Goal: Task Accomplishment & Management: Complete application form

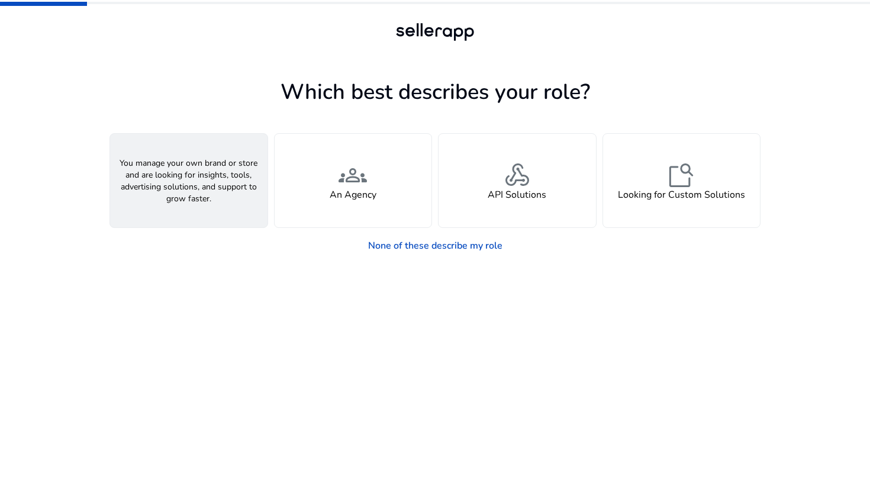
click at [186, 170] on span "person" at bounding box center [189, 175] width 28 height 28
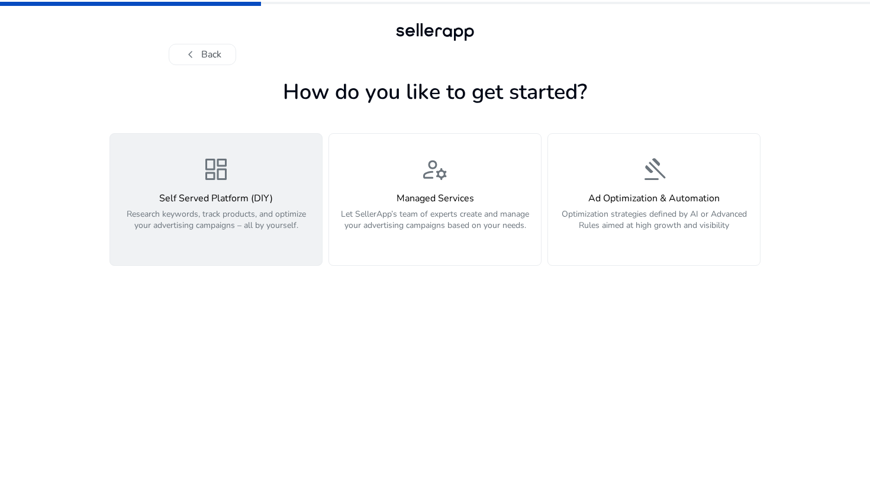
click at [254, 223] on p "Research keywords, track products, and optimize your advertising campaigns – al…" at bounding box center [216, 226] width 198 height 36
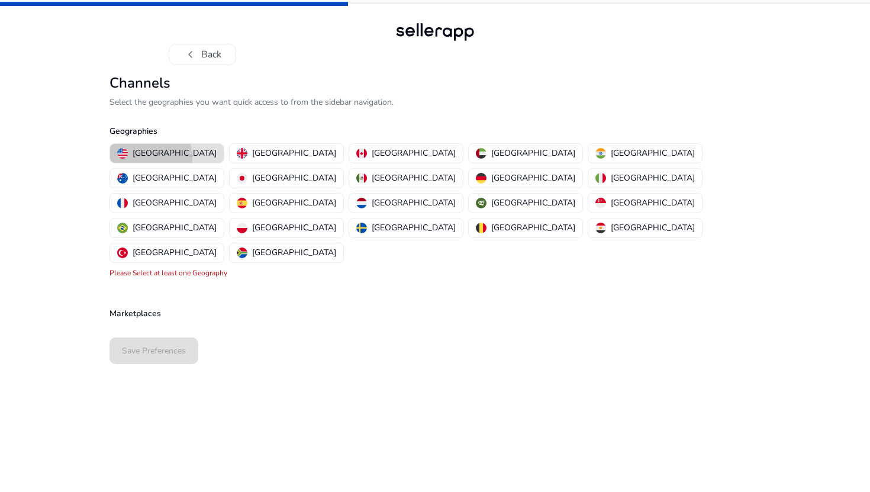
click at [144, 157] on p "[GEOGRAPHIC_DATA]" at bounding box center [175, 153] width 84 height 12
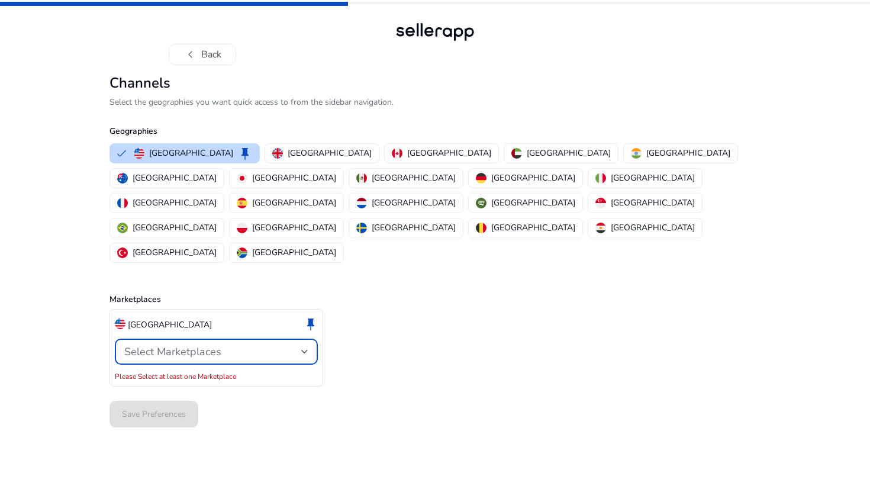
click at [195, 344] on span "Select Marketplaces" at bounding box center [172, 351] width 97 height 14
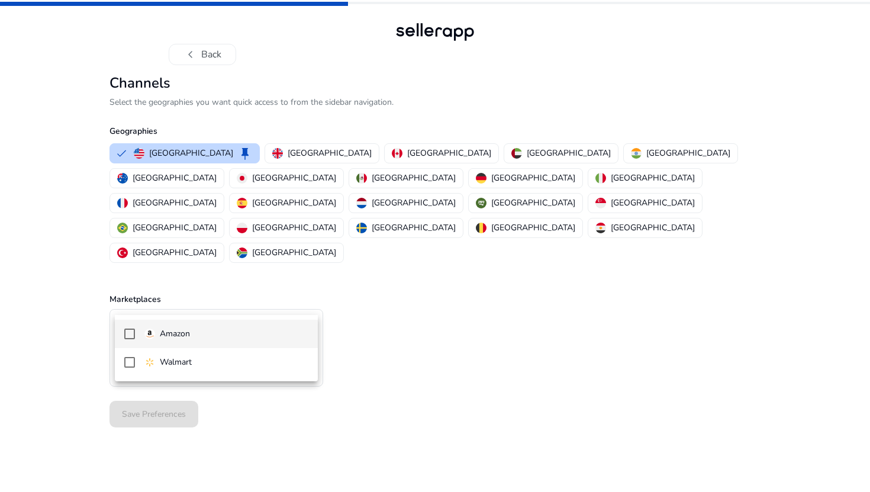
click at [133, 334] on mat-pseudo-checkbox at bounding box center [129, 333] width 11 height 11
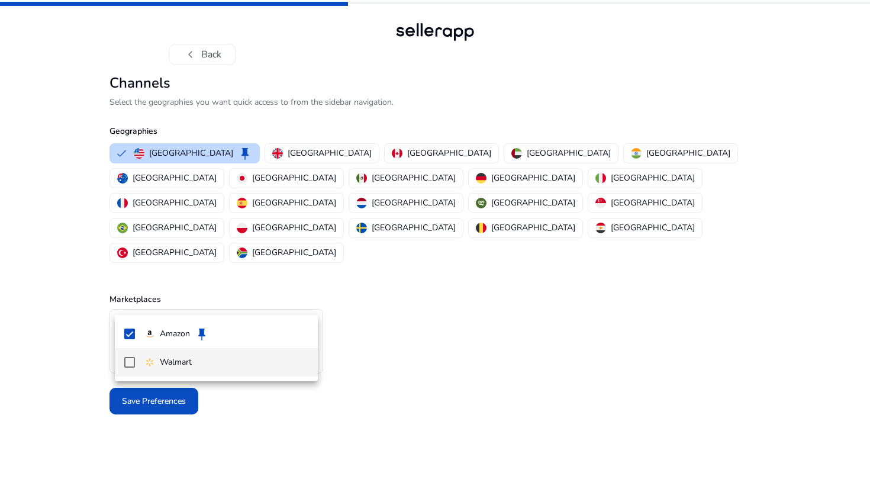
click at [134, 358] on mat-pseudo-checkbox at bounding box center [129, 362] width 11 height 11
click at [246, 395] on div at bounding box center [435, 246] width 870 height 492
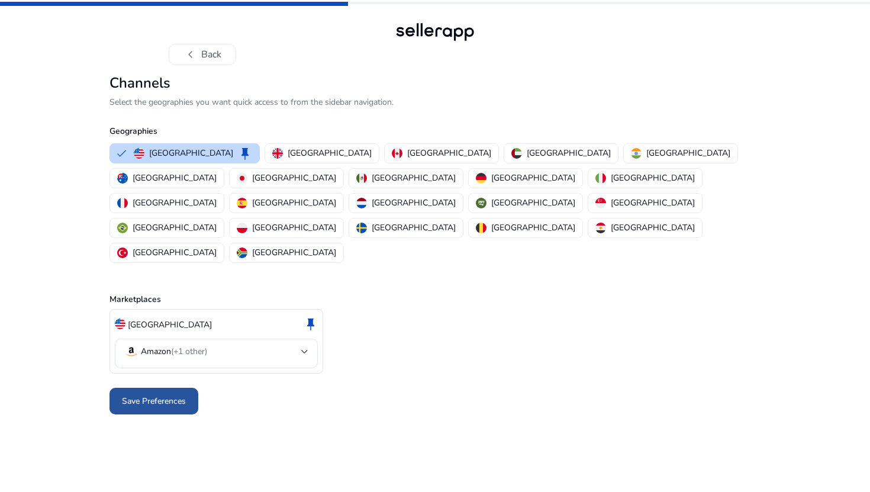
click at [171, 395] on span "Save Preferences" at bounding box center [154, 401] width 64 height 12
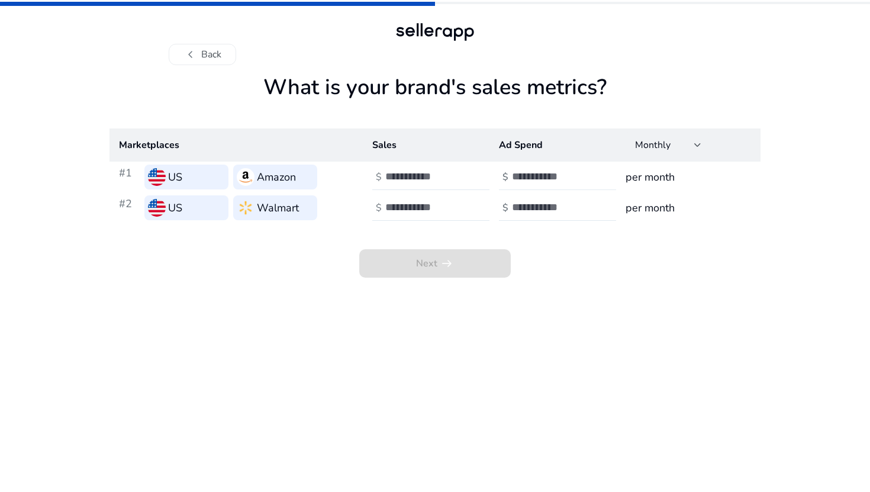
click at [585, 172] on input "*" at bounding box center [552, 176] width 80 height 13
type input "*"
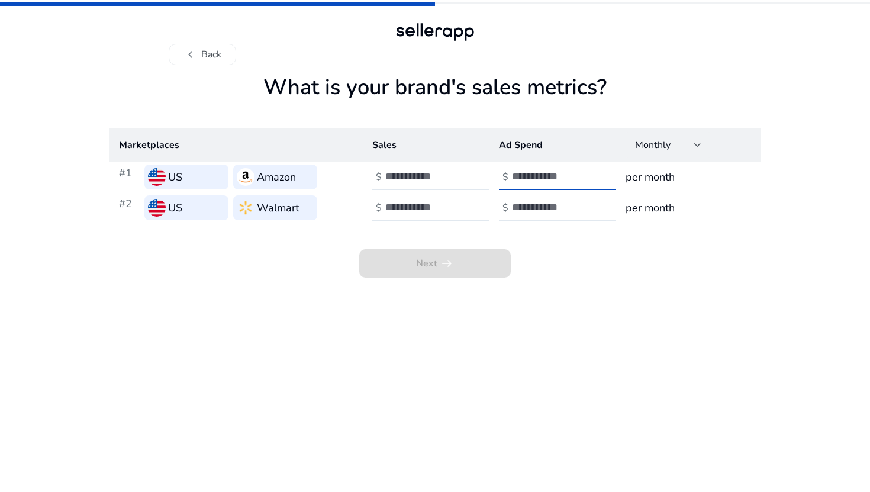
click at [585, 172] on input "*" at bounding box center [552, 176] width 80 height 13
click at [547, 176] on input "*" at bounding box center [552, 176] width 80 height 13
type input "*"
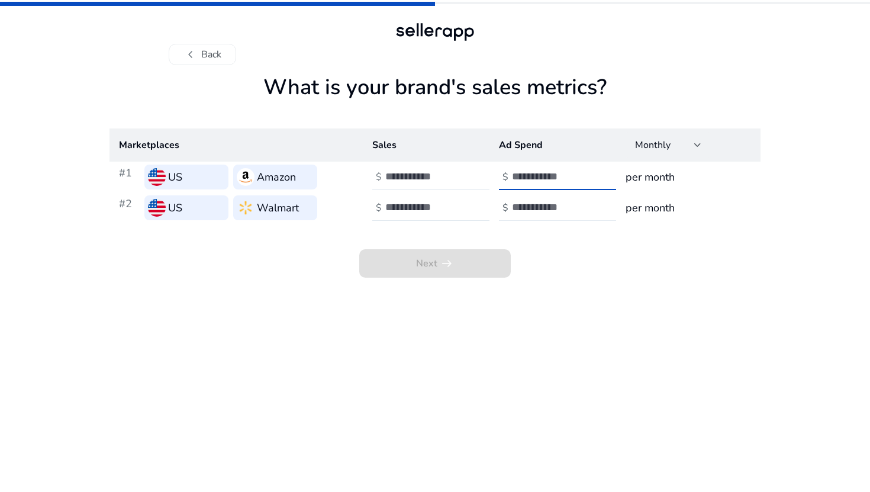
type input "***"
click at [525, 208] on input "number" at bounding box center [552, 207] width 80 height 13
type input "***"
click at [448, 175] on input "number" at bounding box center [425, 176] width 80 height 13
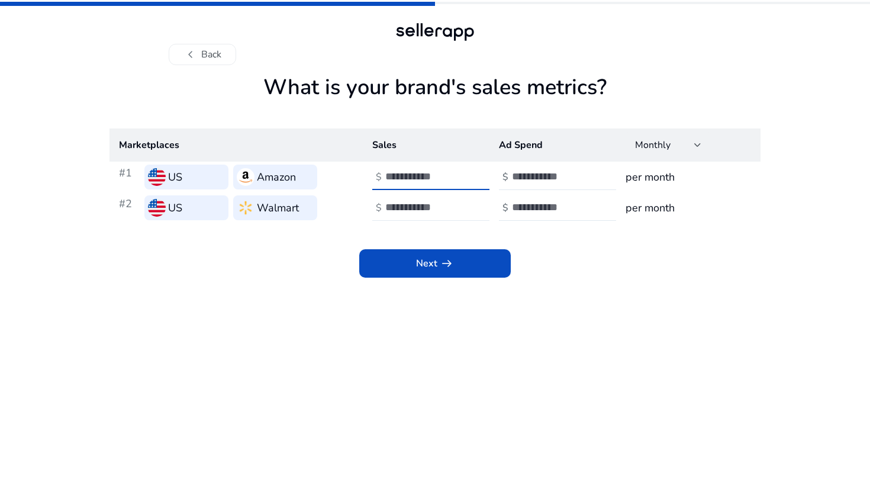
type input "****"
click at [427, 205] on input "number" at bounding box center [425, 207] width 80 height 13
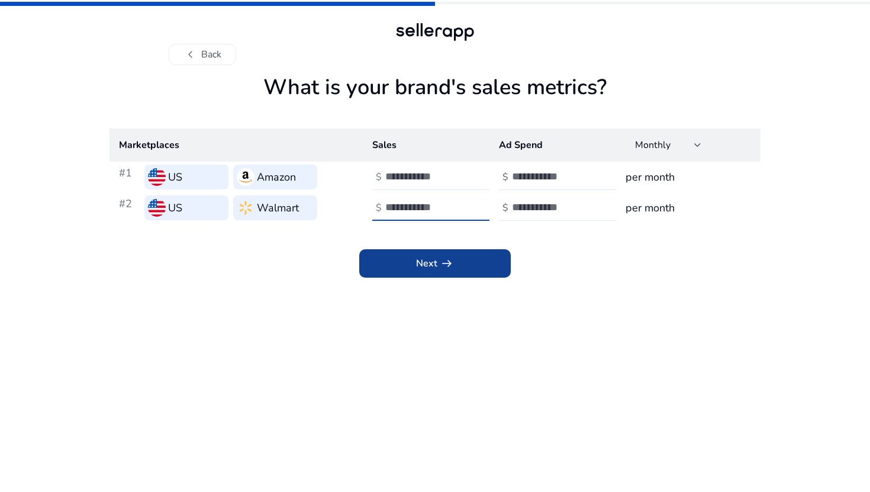
type input "****"
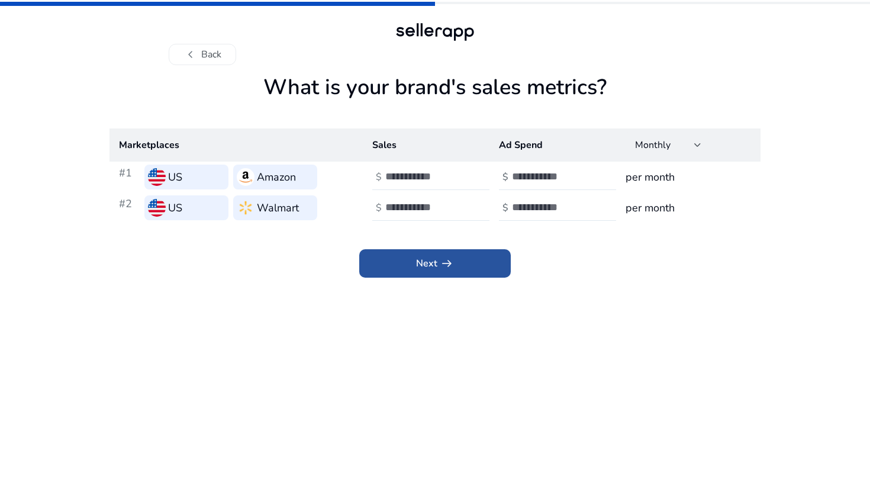
click at [447, 263] on span "arrow_right_alt" at bounding box center [447, 263] width 14 height 14
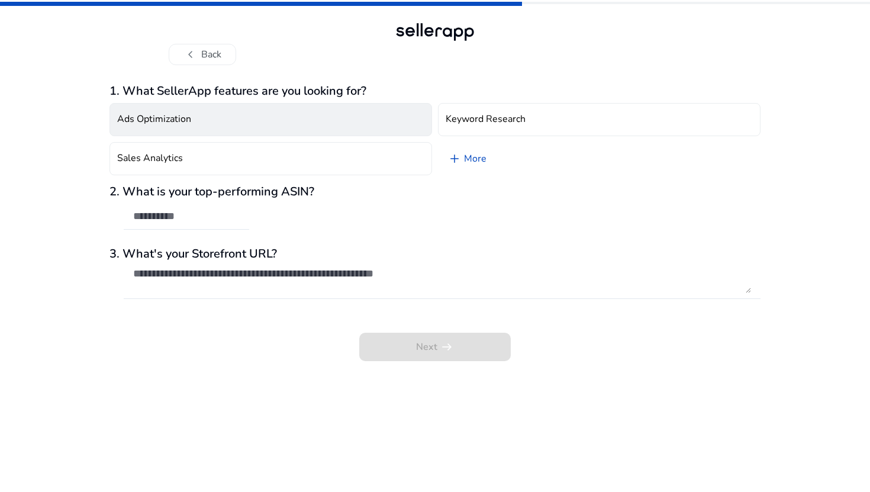
click at [406, 124] on button "Ads Optimization" at bounding box center [270, 119] width 323 height 33
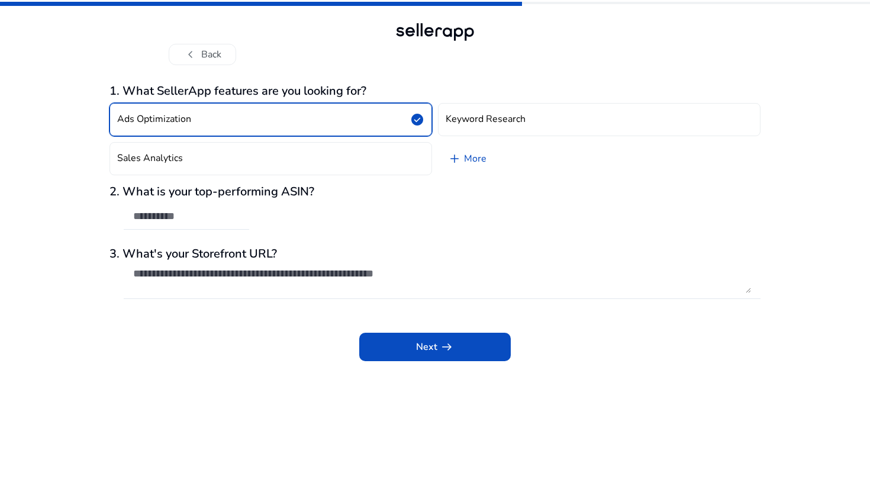
click at [406, 124] on button "Ads Optimization check_circle" at bounding box center [270, 119] width 323 height 33
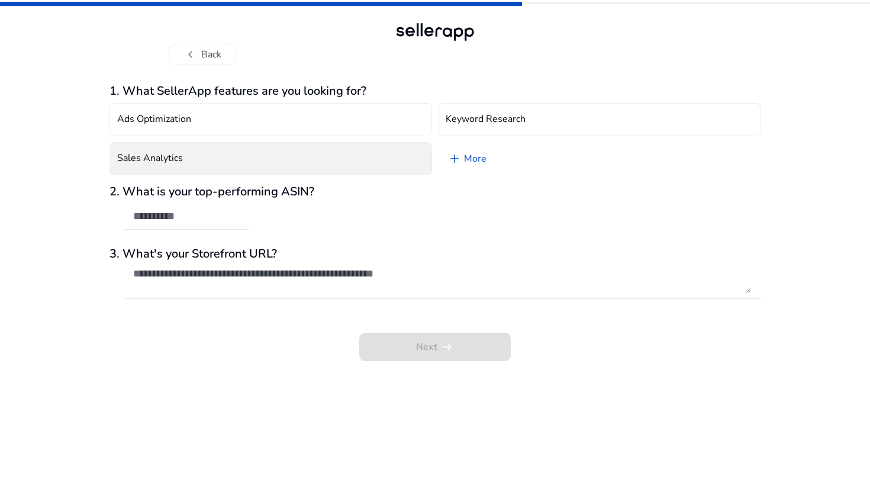
click at [420, 151] on button "Sales Analytics" at bounding box center [270, 158] width 323 height 33
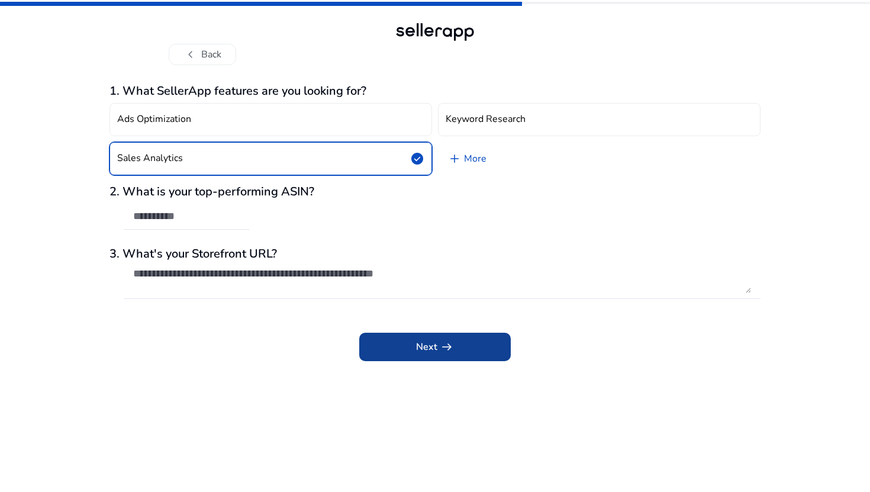
click at [449, 344] on span "arrow_right_alt" at bounding box center [447, 347] width 14 height 14
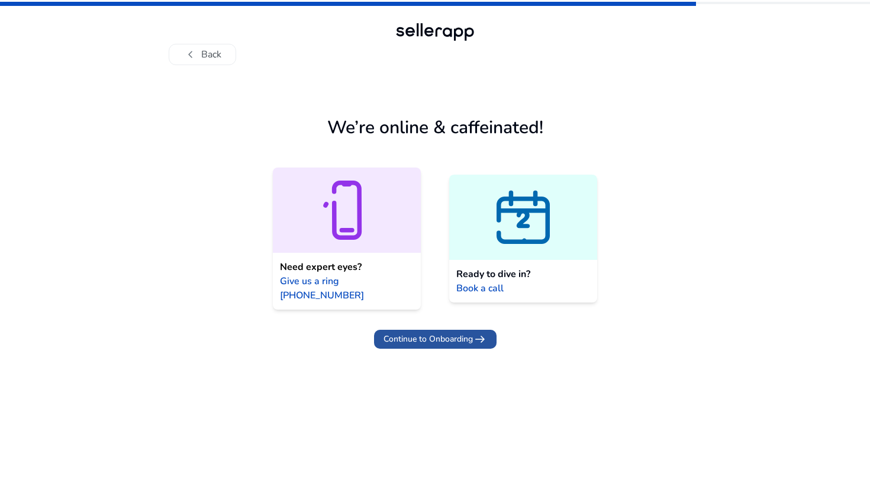
click at [465, 333] on span "Continue to Onboarding" at bounding box center [428, 339] width 89 height 12
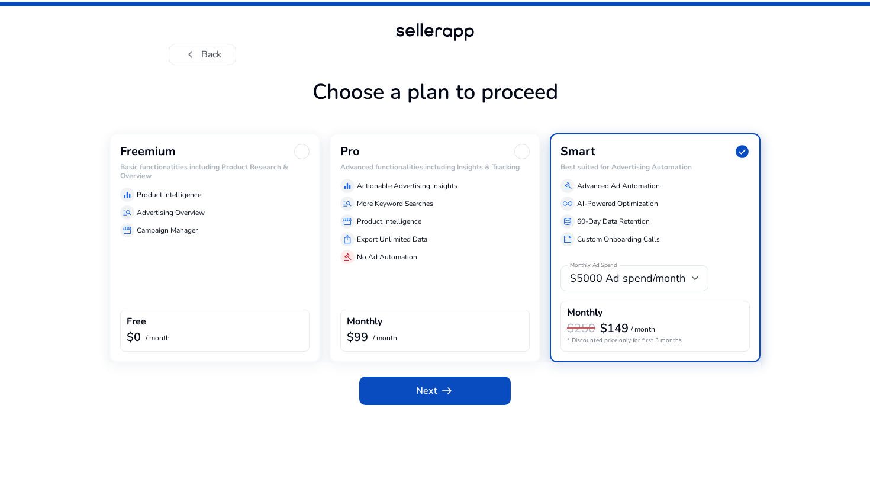
click at [189, 262] on div "Freemium Basic functionalities including Product Research & Overview equalizer …" at bounding box center [214, 247] width 211 height 229
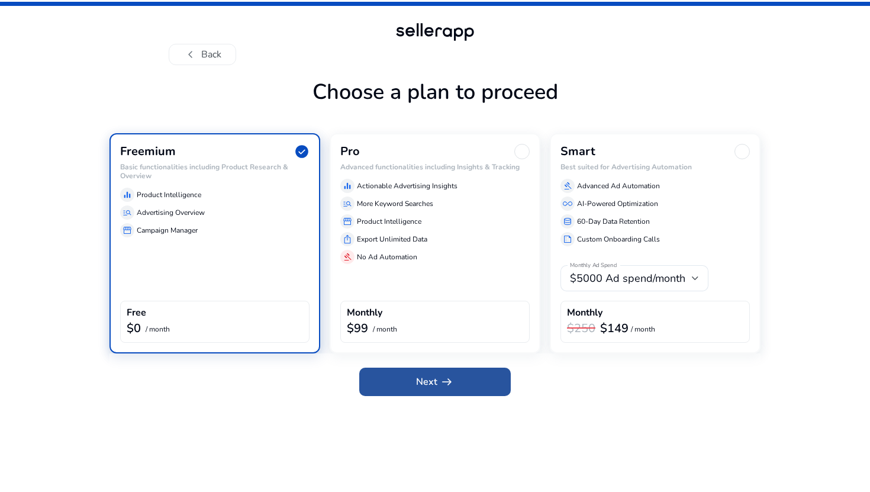
click at [440, 388] on span "arrow_right_alt" at bounding box center [447, 382] width 14 height 14
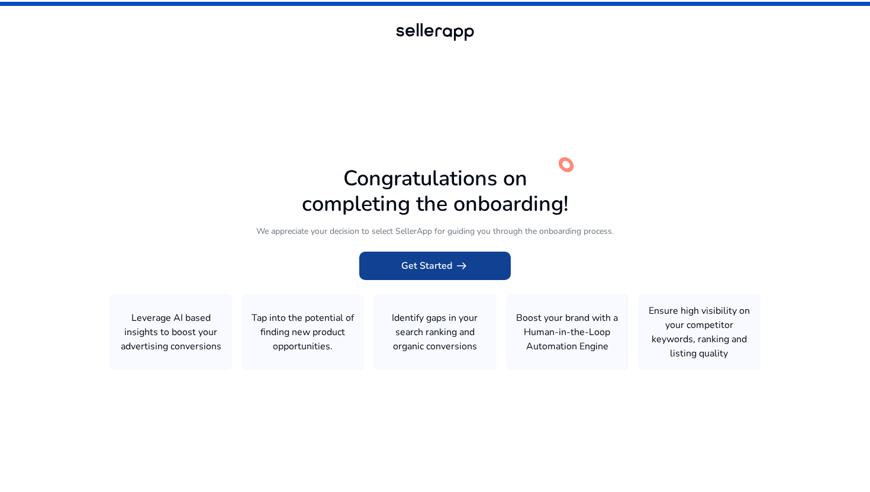
click at [421, 273] on span at bounding box center [435, 266] width 152 height 28
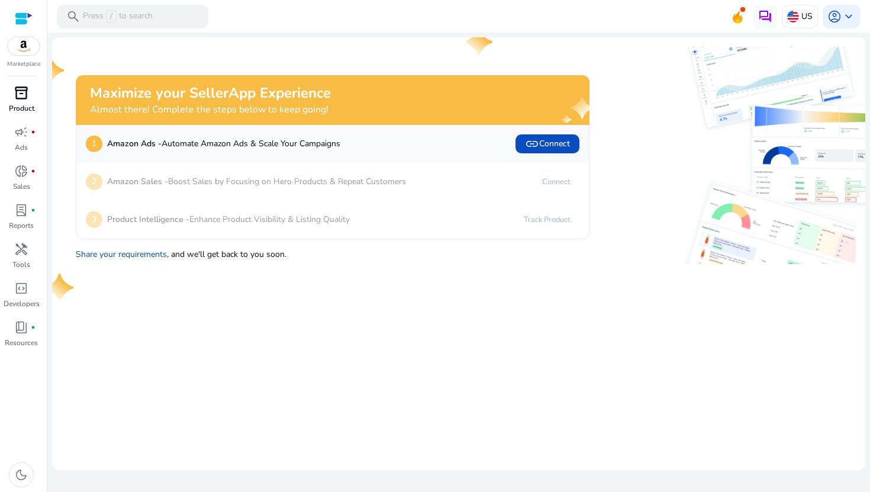
click at [10, 89] on div "inventory_2" at bounding box center [21, 92] width 33 height 19
